Goal: Information Seeking & Learning: Understand process/instructions

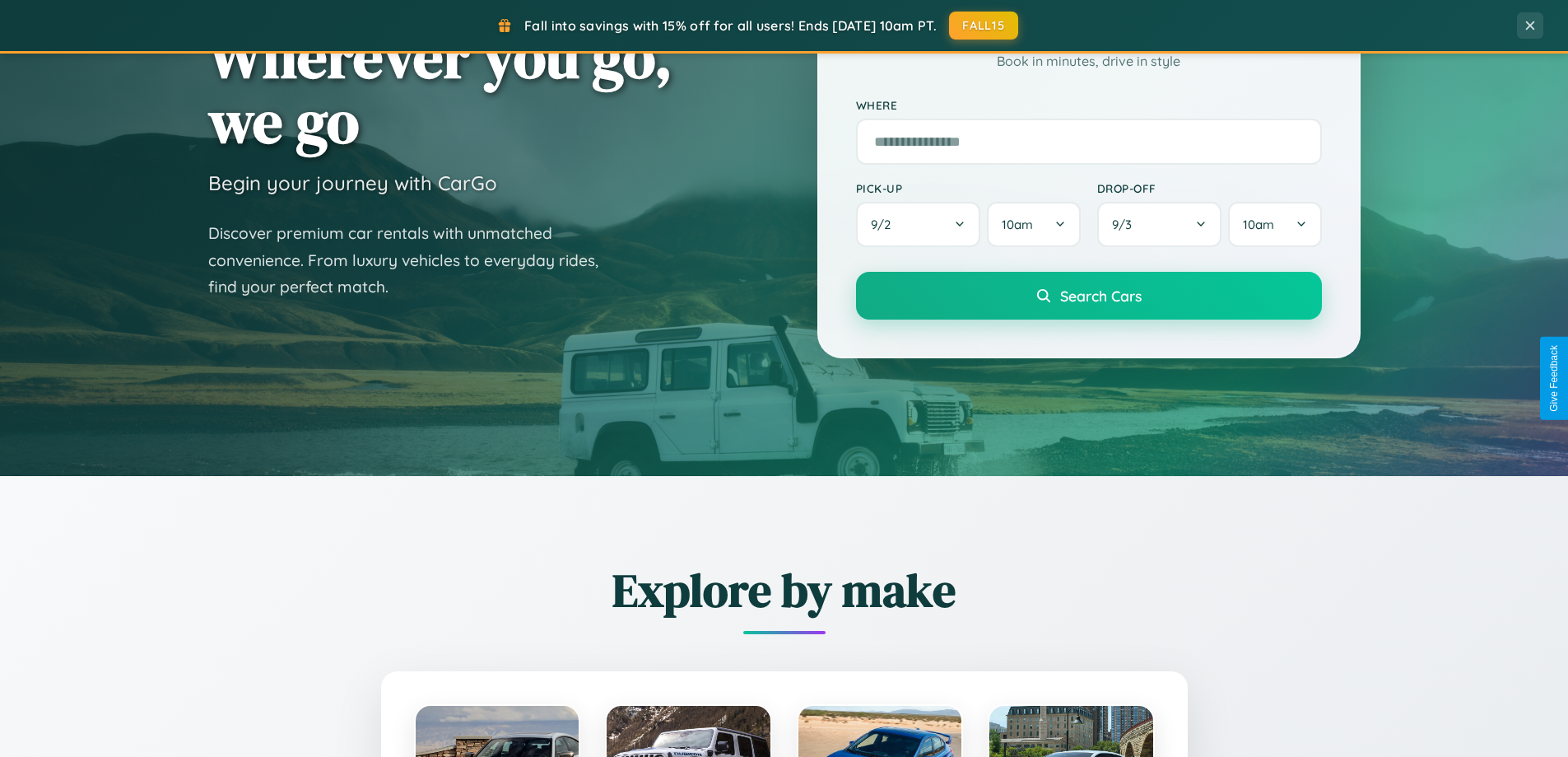
scroll to position [710, 0]
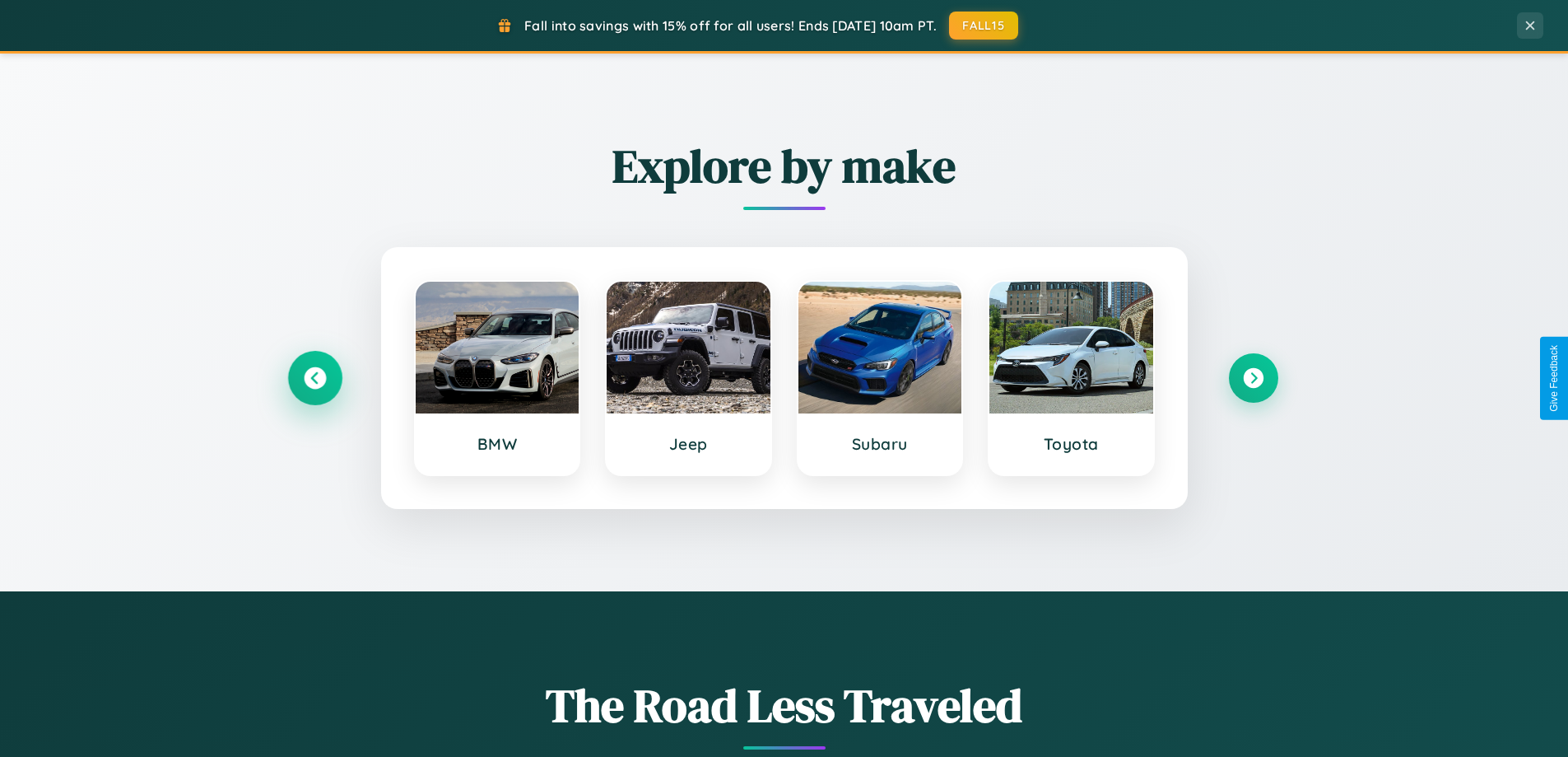
click at [314, 378] on icon at bounding box center [315, 378] width 22 height 22
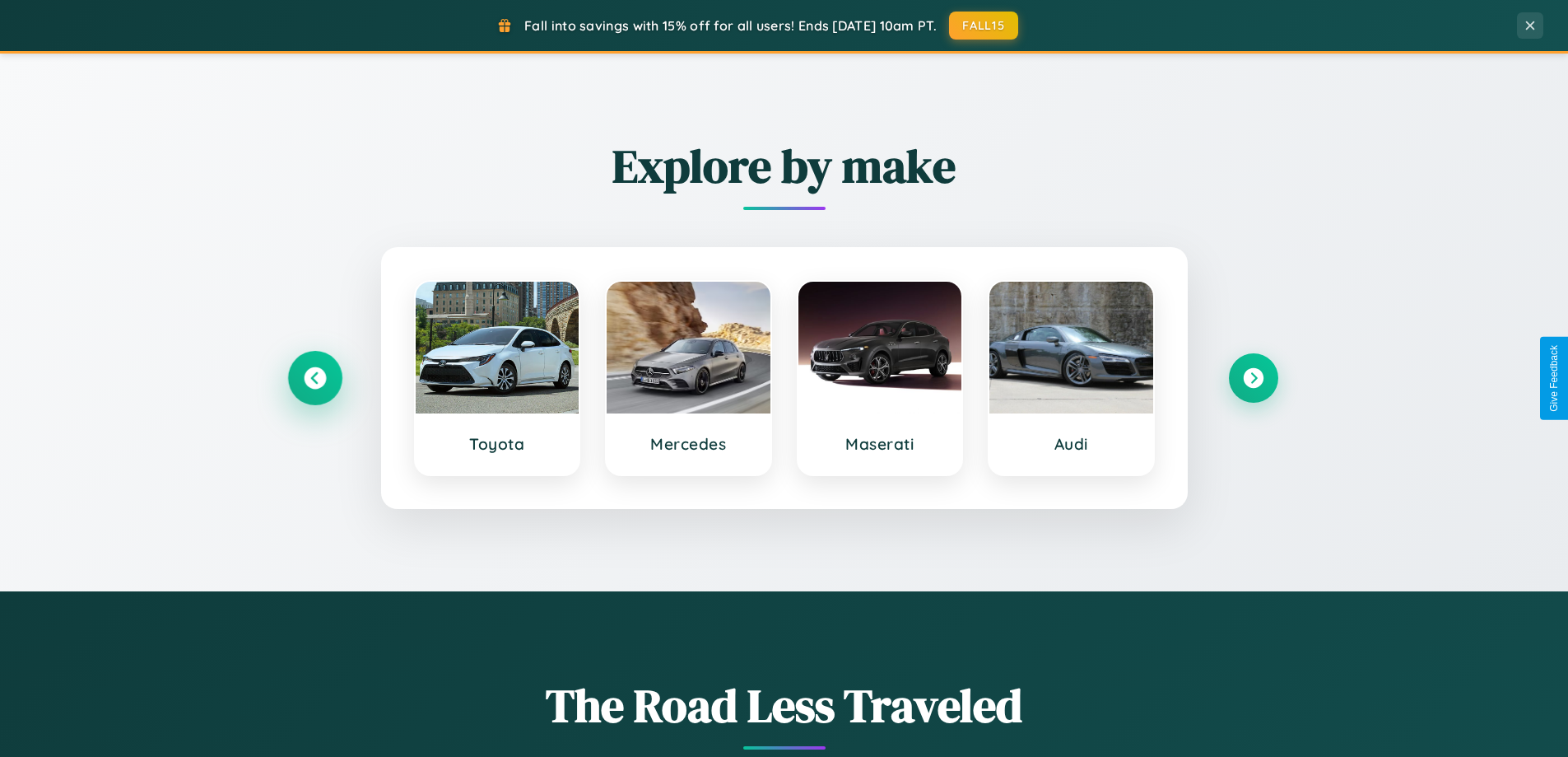
click at [314, 378] on icon at bounding box center [315, 378] width 22 height 22
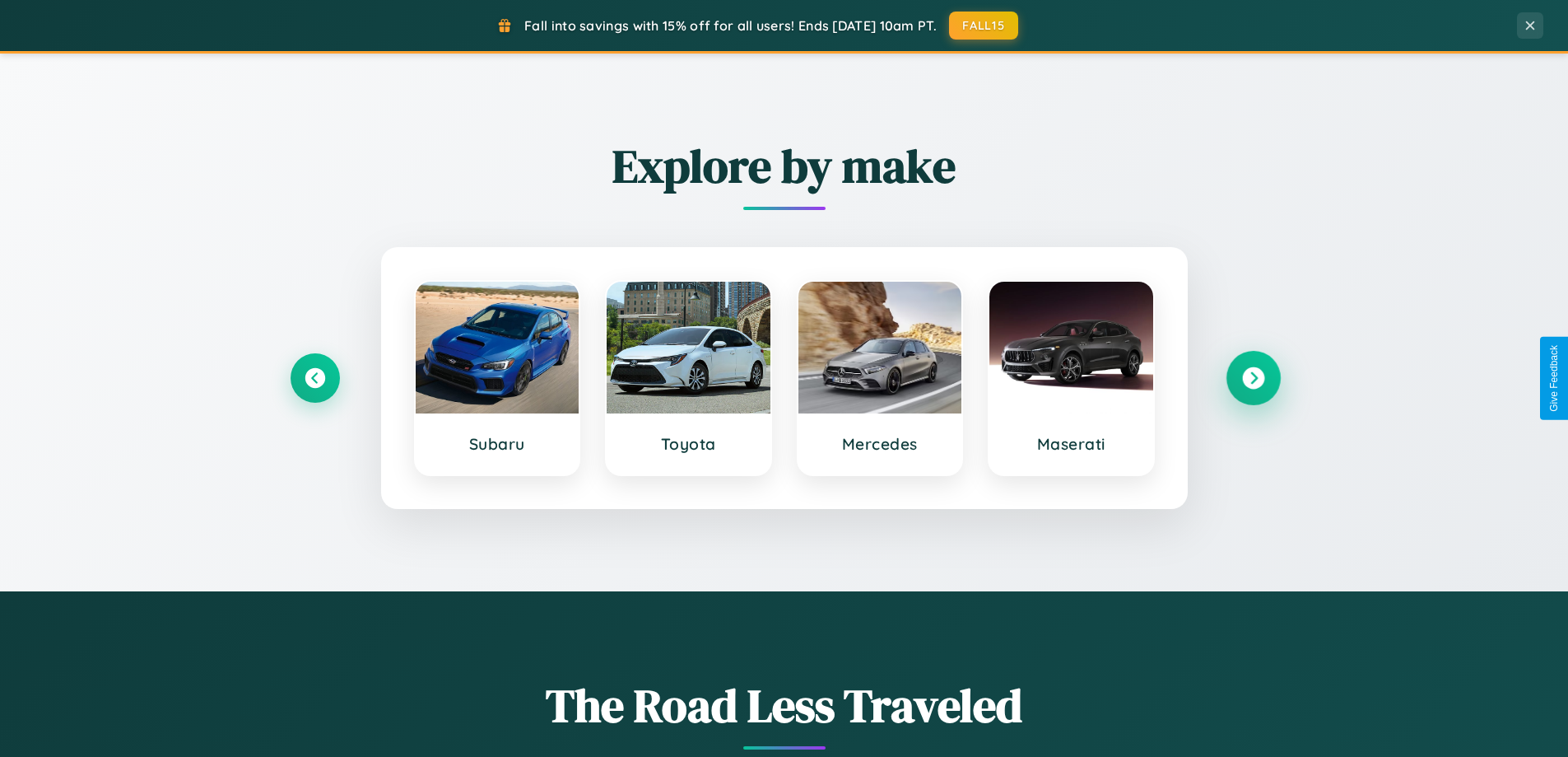
click at [1253, 378] on icon at bounding box center [1253, 378] width 22 height 22
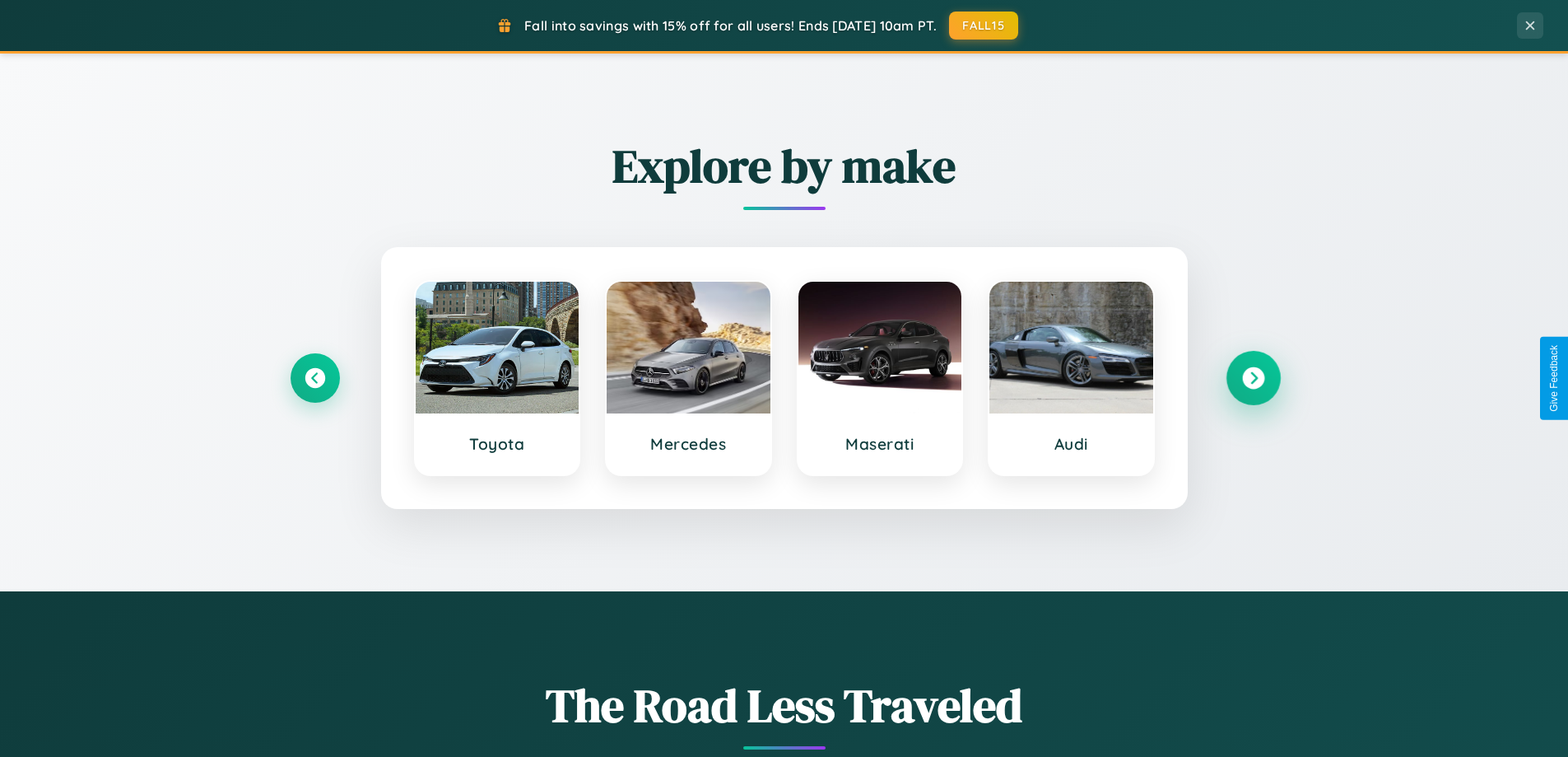
click at [1253, 378] on icon at bounding box center [1253, 378] width 22 height 22
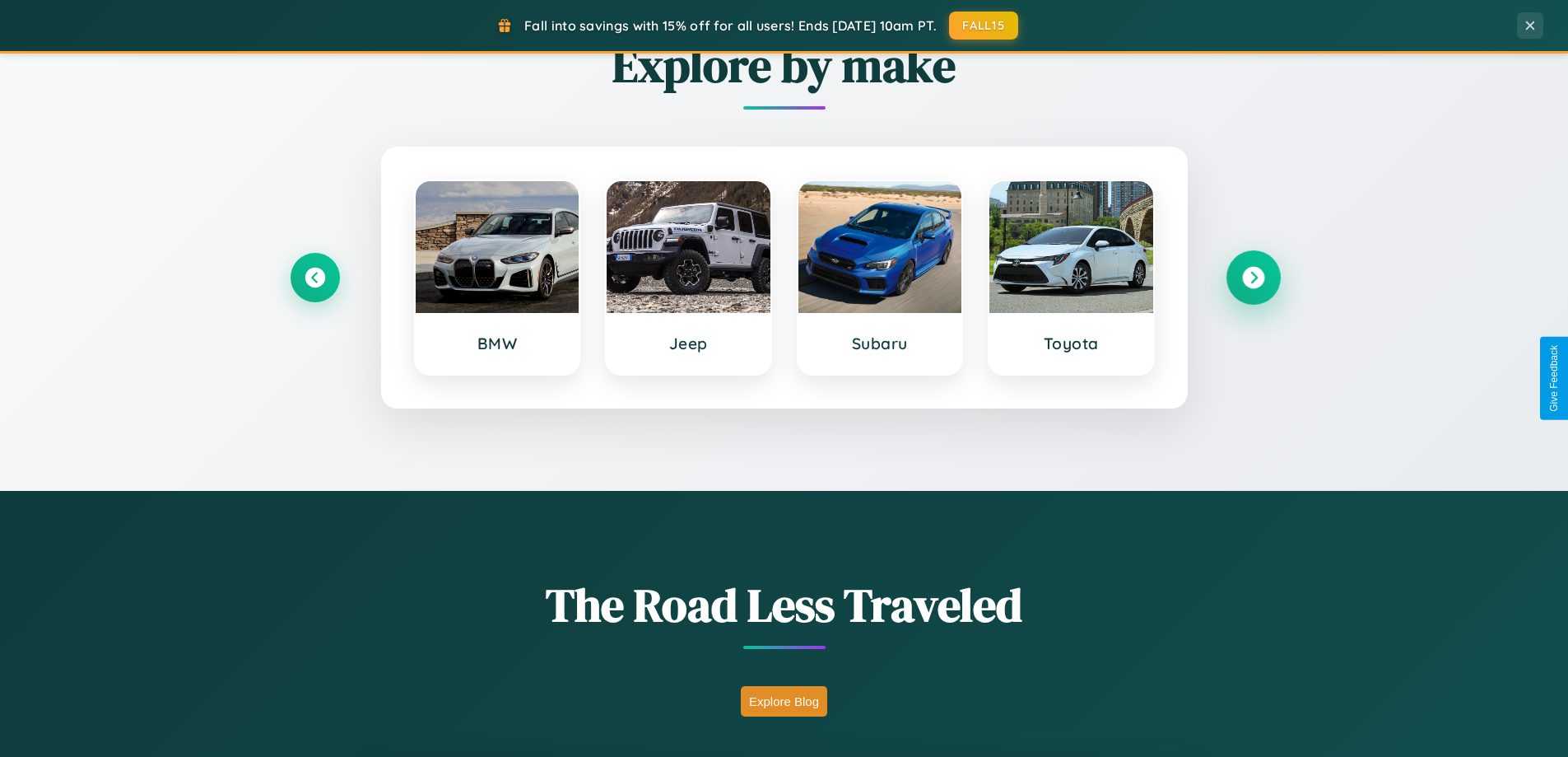
scroll to position [3169, 0]
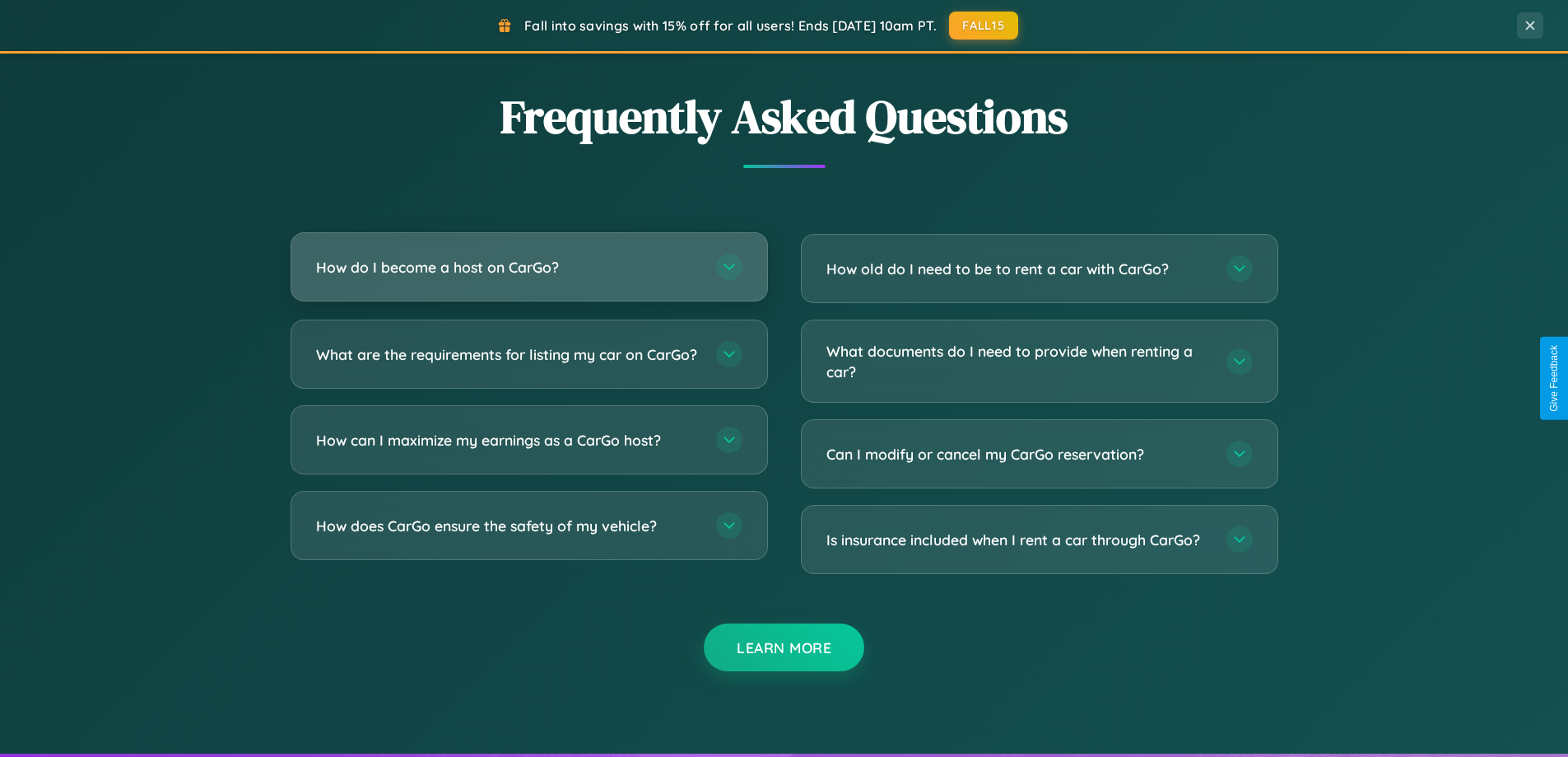
click at [529, 267] on h3 "How do I become a host on CarGo?" at bounding box center [508, 267] width 383 height 21
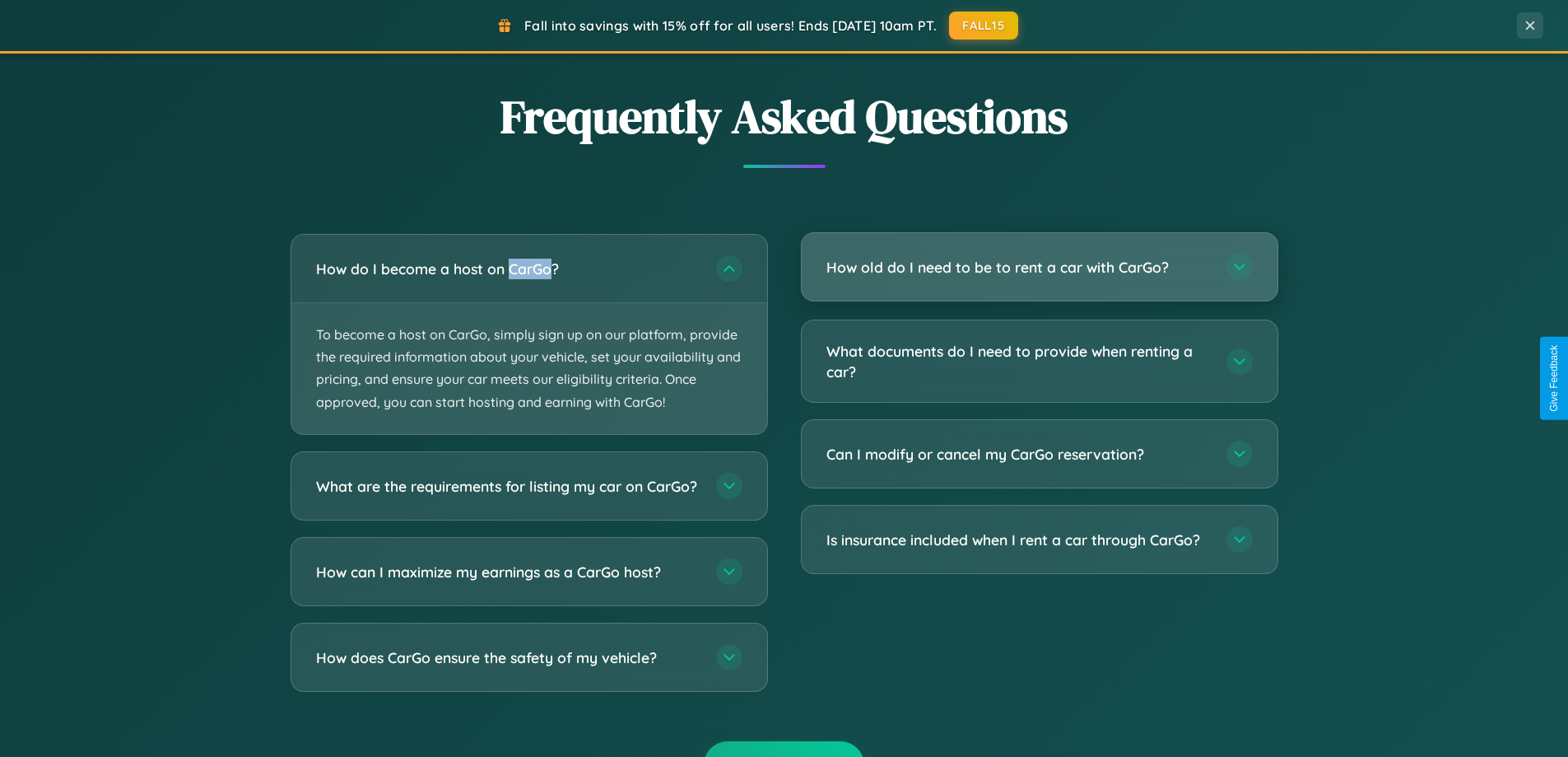
click at [1039, 267] on h3 "How old do I need to be to rent a car with CarGo?" at bounding box center [1019, 267] width 383 height 21
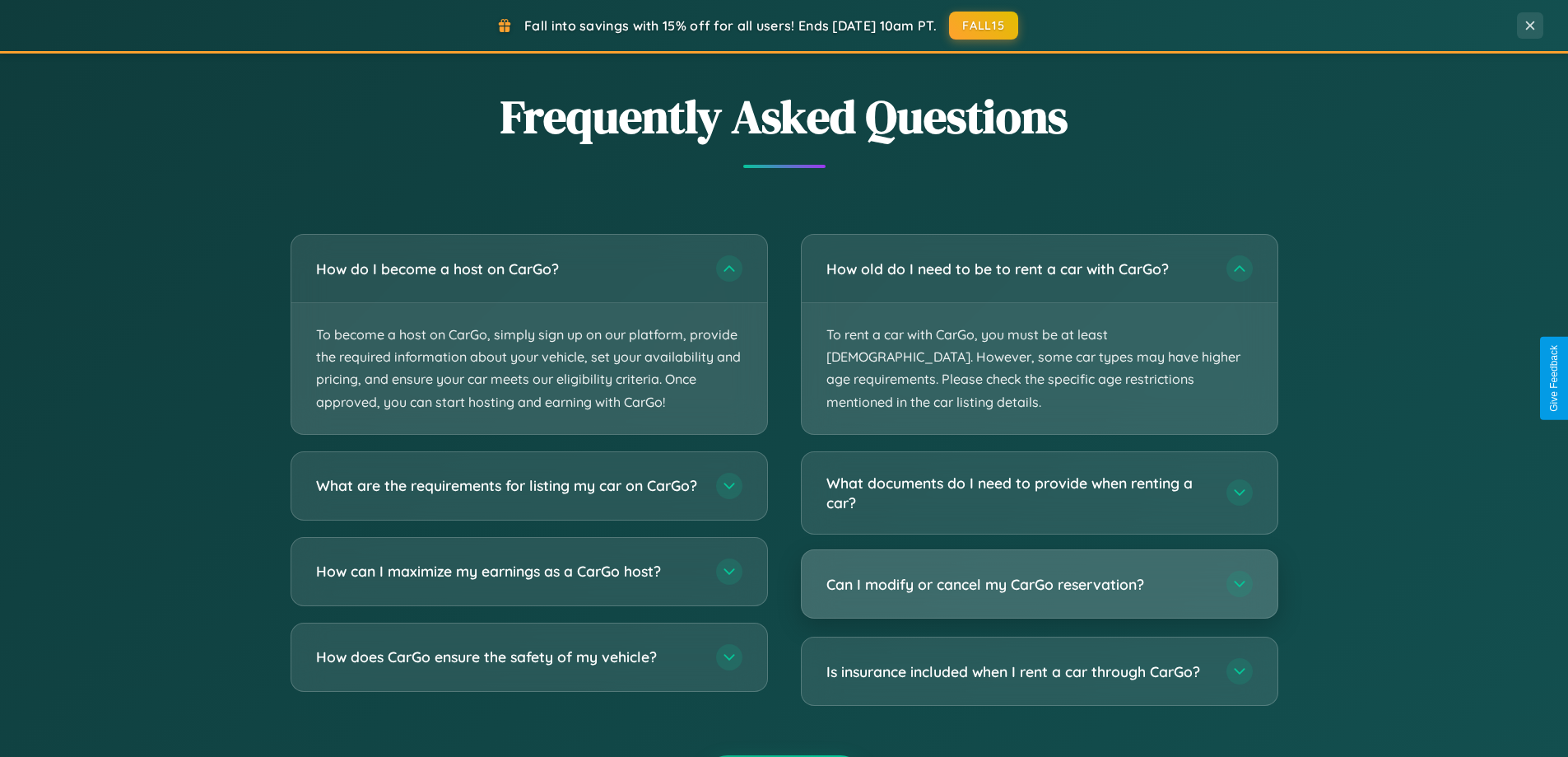
click at [1039, 574] on h3 "Can I modify or cancel my CarGo reservation?" at bounding box center [1019, 584] width 383 height 21
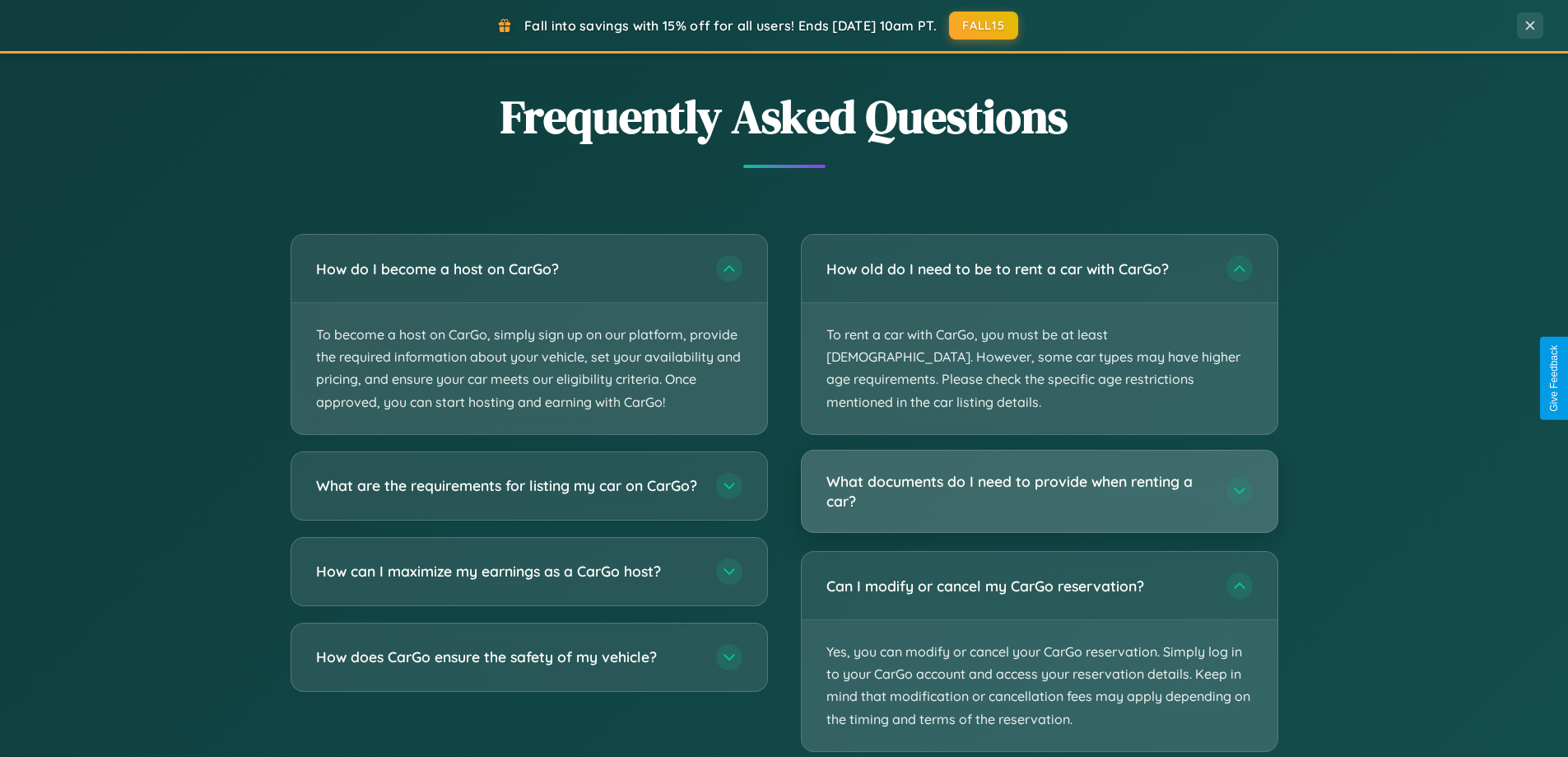
click at [1039, 471] on h3 "What documents do I need to provide when renting a car?" at bounding box center [1019, 491] width 383 height 40
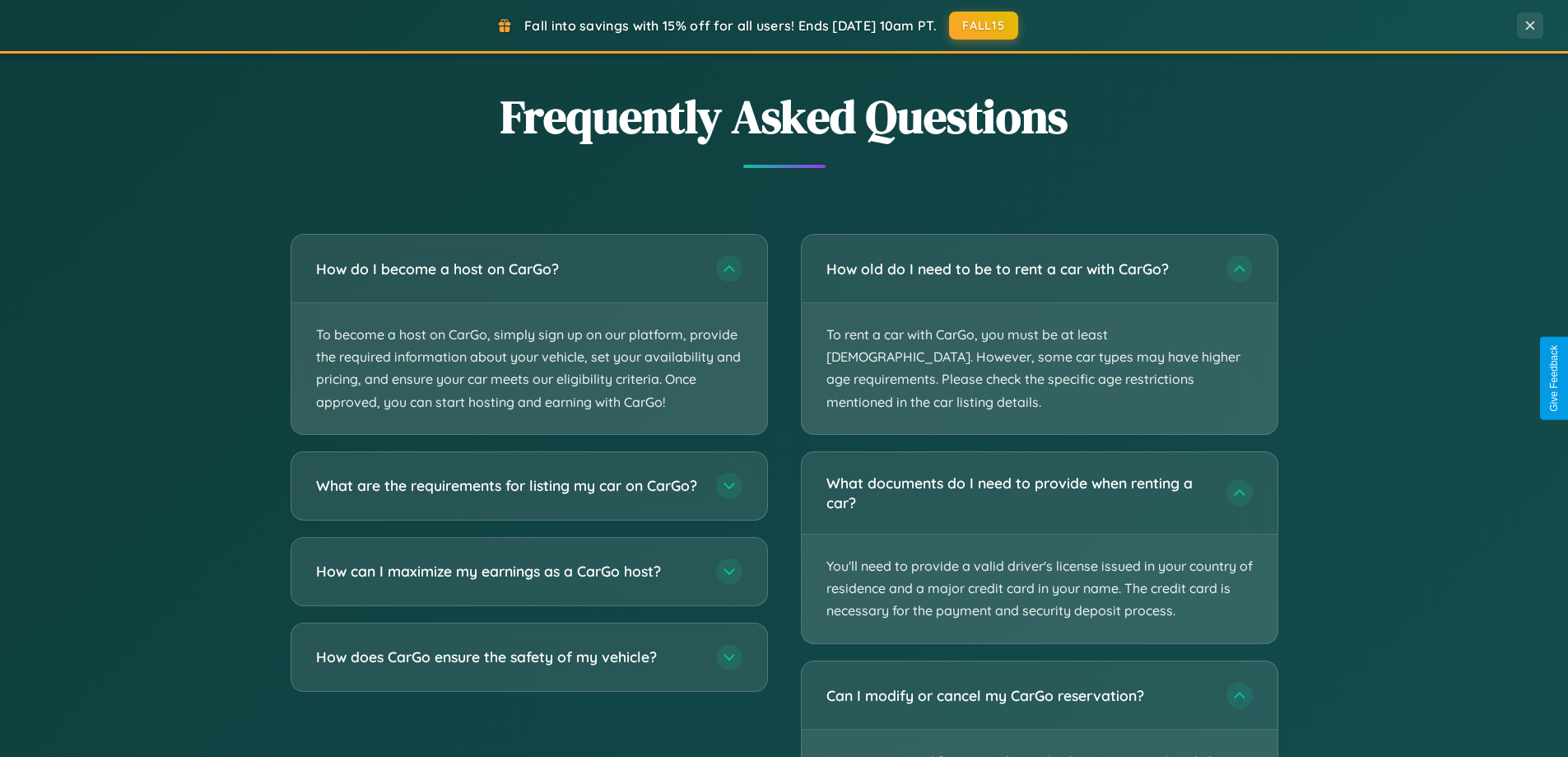
scroll to position [0, 0]
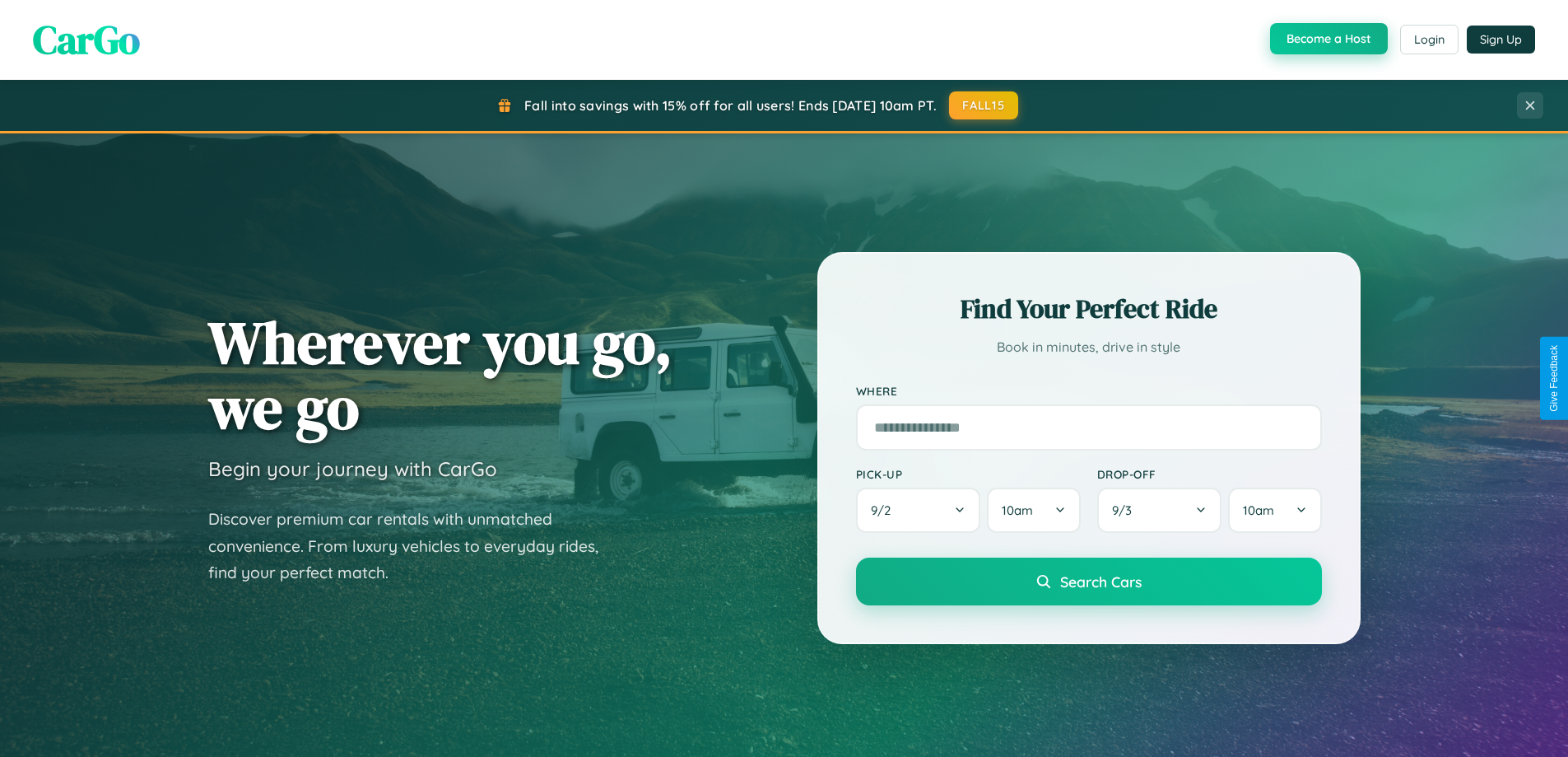
click at [1327, 39] on button "Become a Host" at bounding box center [1329, 39] width 118 height 32
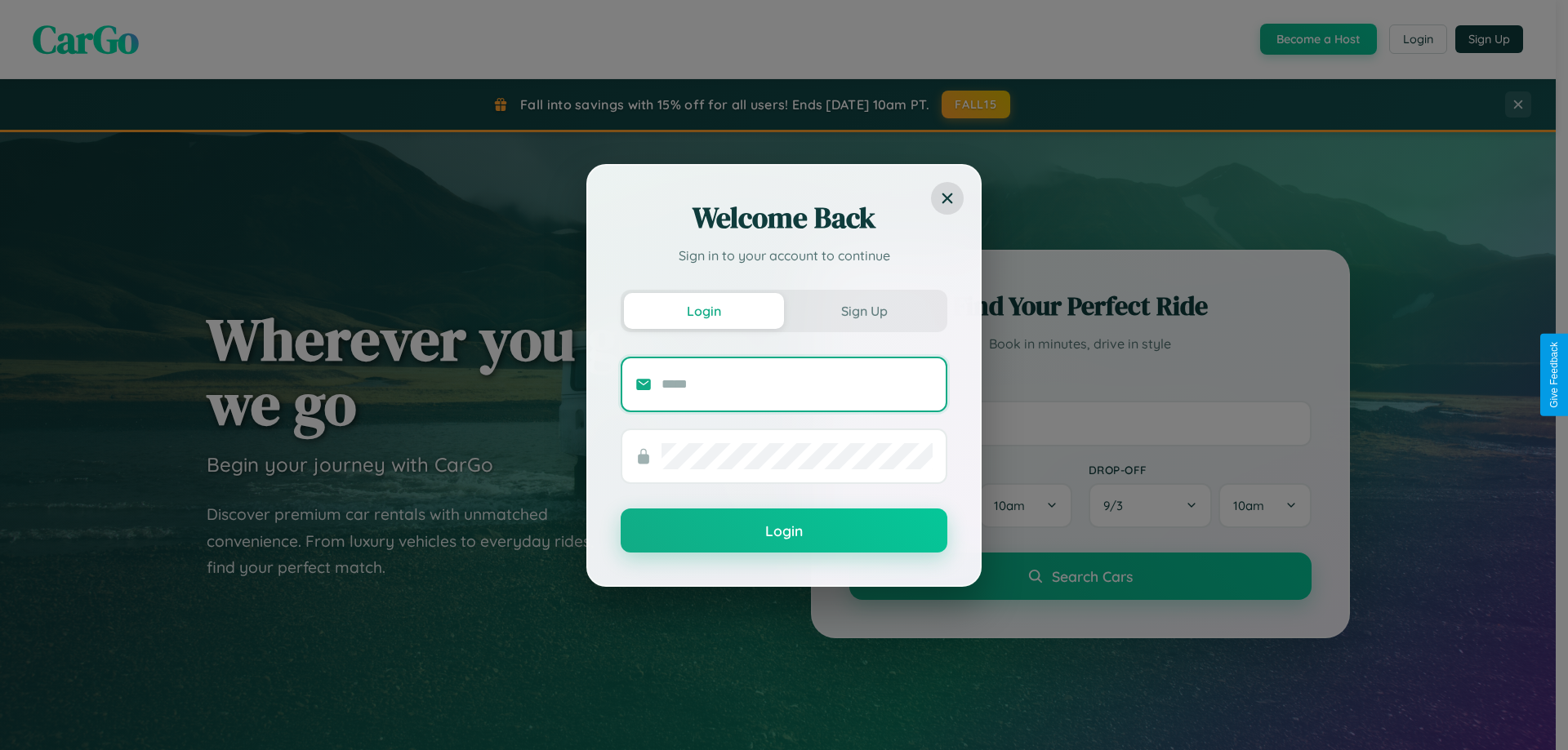
click at [797, 383] on input "text" at bounding box center [796, 384] width 271 height 26
type input "**********"
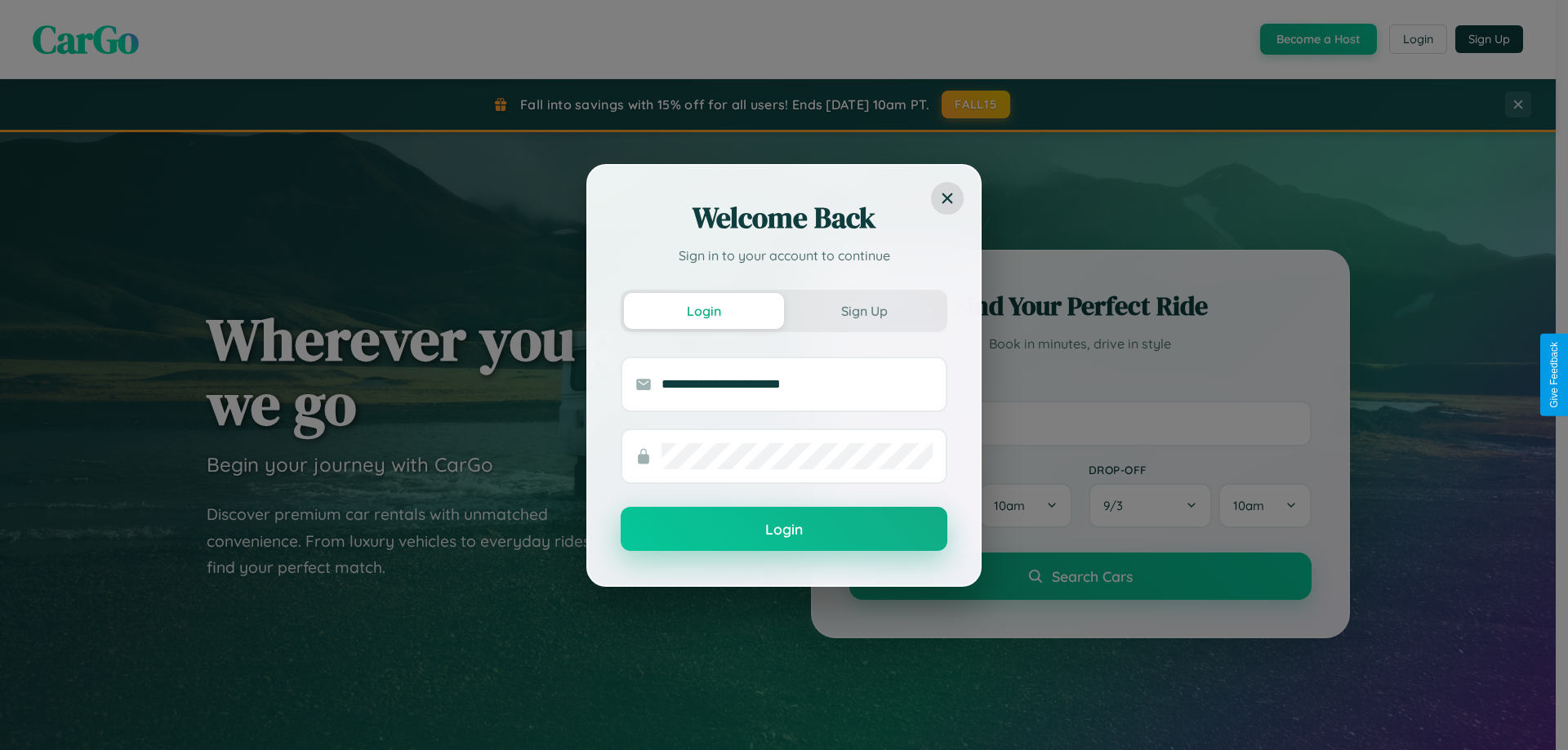
click at [784, 529] on button "Login" at bounding box center [784, 529] width 327 height 44
